Goal: Entertainment & Leisure: Consume media (video, audio)

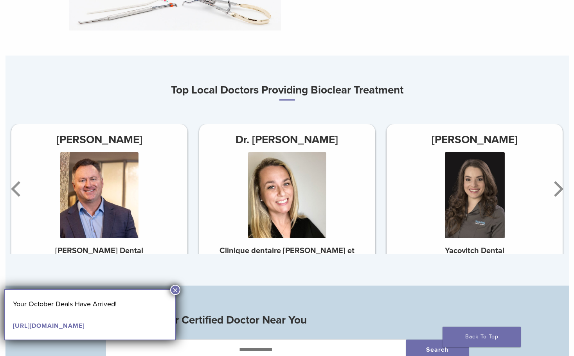
scroll to position [431, 0]
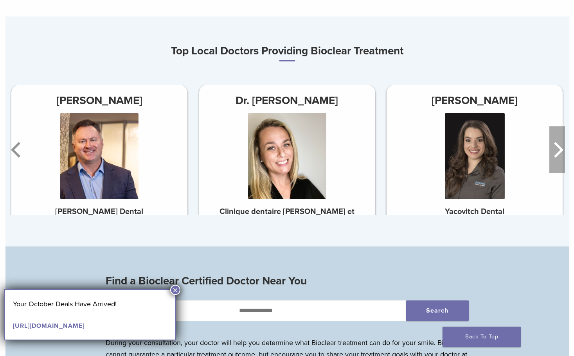
click at [557, 149] on icon "Next" at bounding box center [558, 149] width 16 height 47
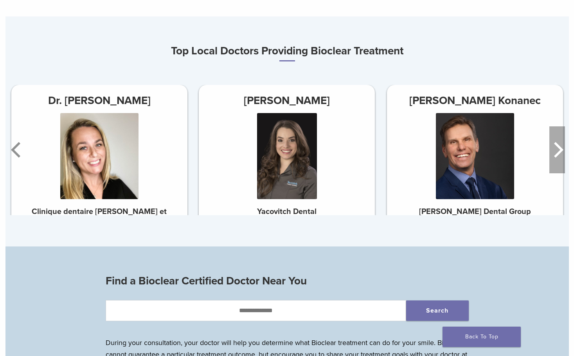
click at [557, 150] on icon "Next" at bounding box center [558, 149] width 16 height 47
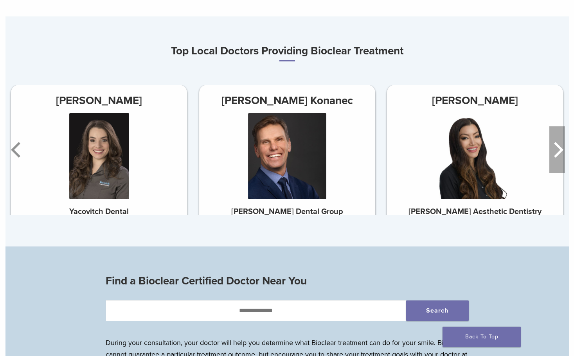
click at [557, 151] on icon "Next" at bounding box center [558, 149] width 16 height 47
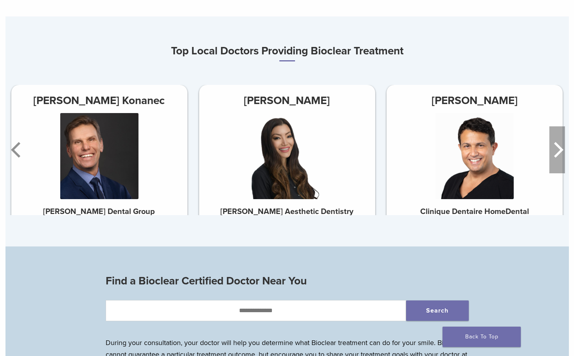
click at [557, 151] on icon "Next" at bounding box center [558, 149] width 16 height 47
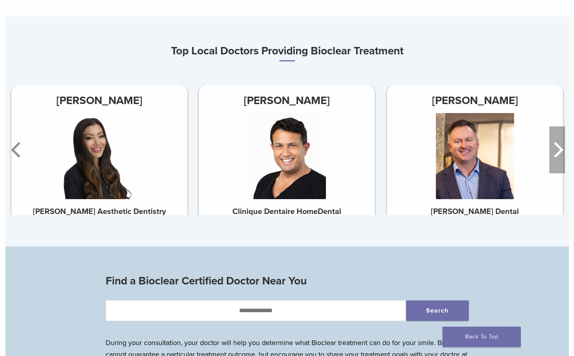
click at [557, 151] on icon "Next" at bounding box center [558, 149] width 16 height 47
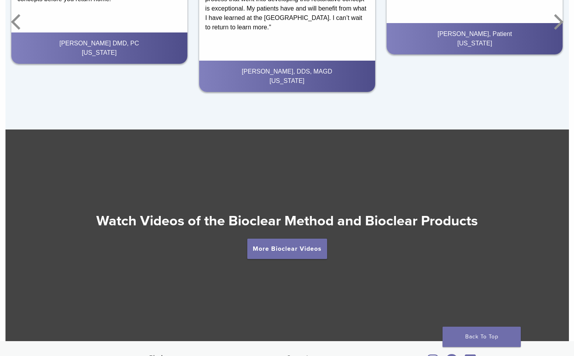
scroll to position [1214, 0]
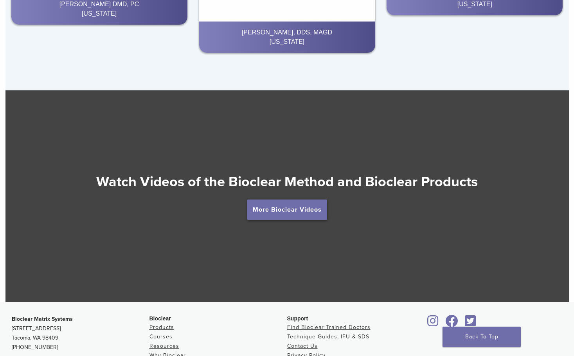
click at [313, 208] on link "More Bioclear Videos" at bounding box center [287, 210] width 80 height 20
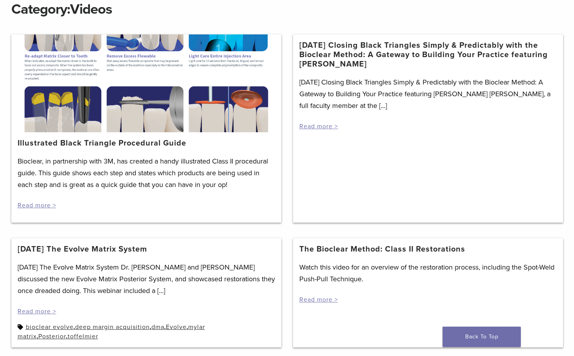
scroll to position [39, 0]
